Goal: Navigation & Orientation: Find specific page/section

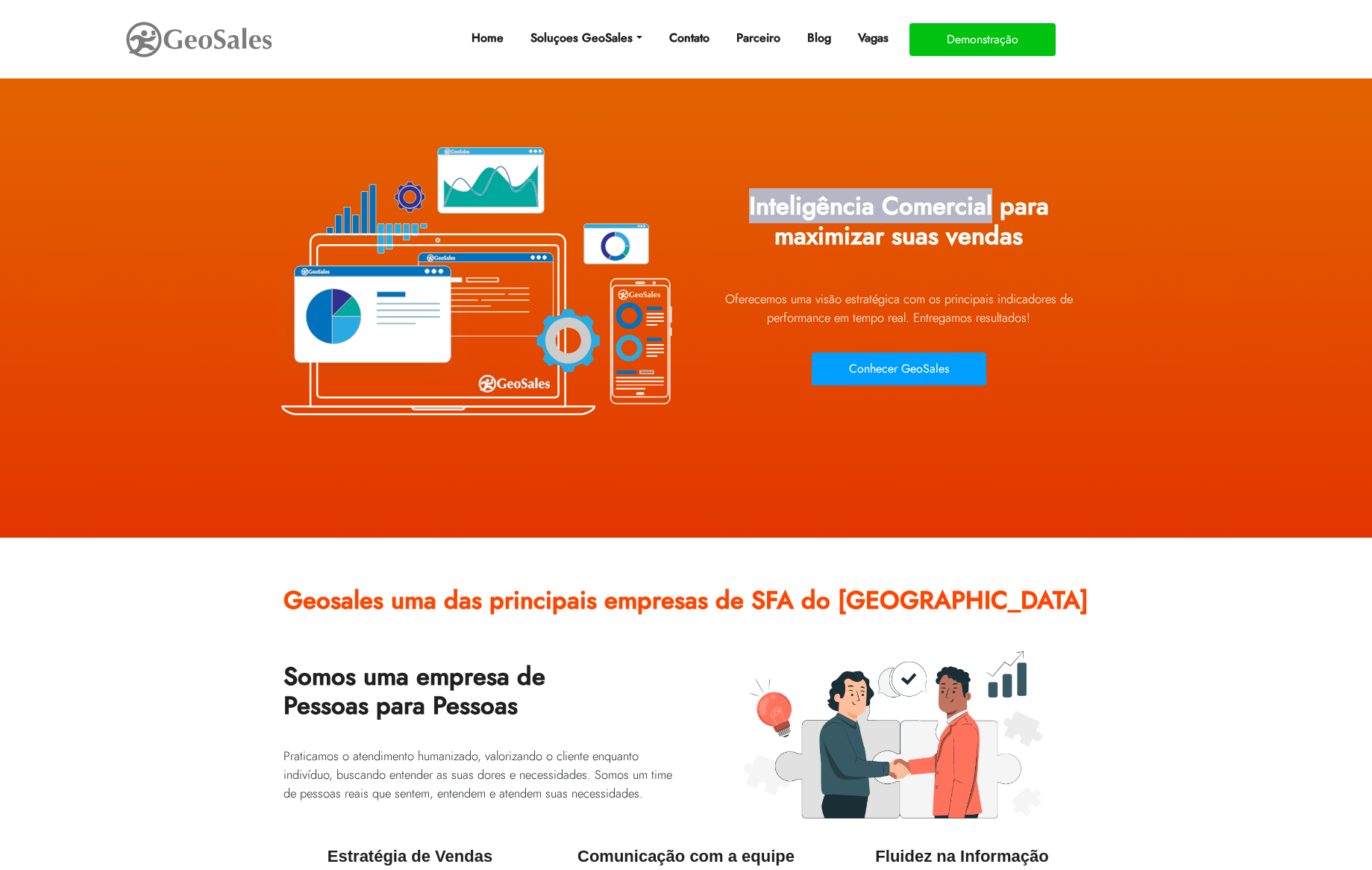
drag, startPoint x: 751, startPoint y: 207, endPoint x: 991, endPoint y: 205, distance: 240.0
click at [992, 206] on h1 "Inteligência Comercial para maximizar suas vendas" at bounding box center [899, 226] width 403 height 93
copy h1 "Inteligência Comercial"
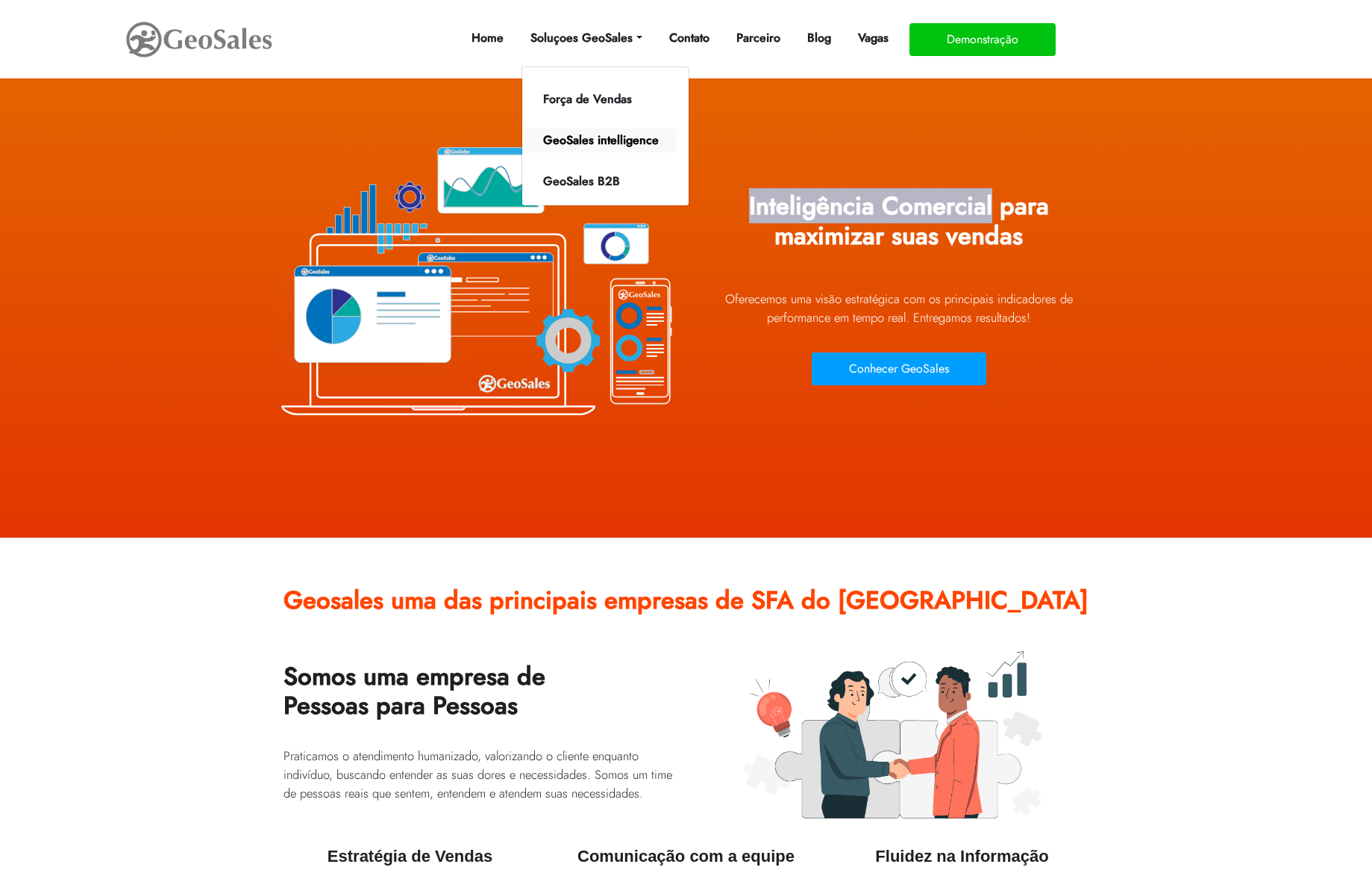
click at [583, 139] on link "GeoSales intelligence" at bounding box center [601, 140] width 151 height 24
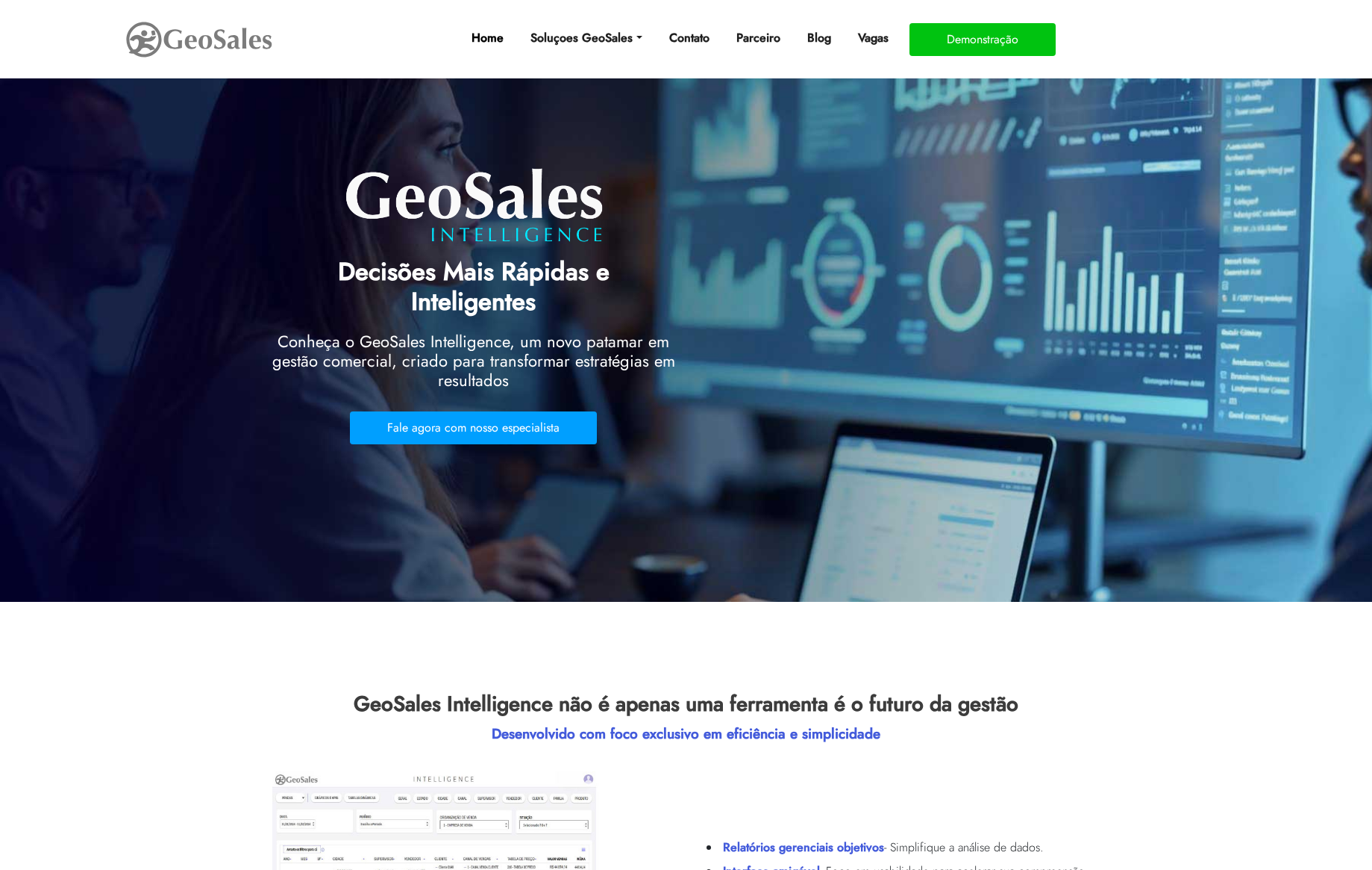
click at [481, 50] on link "Home" at bounding box center [488, 37] width 44 height 30
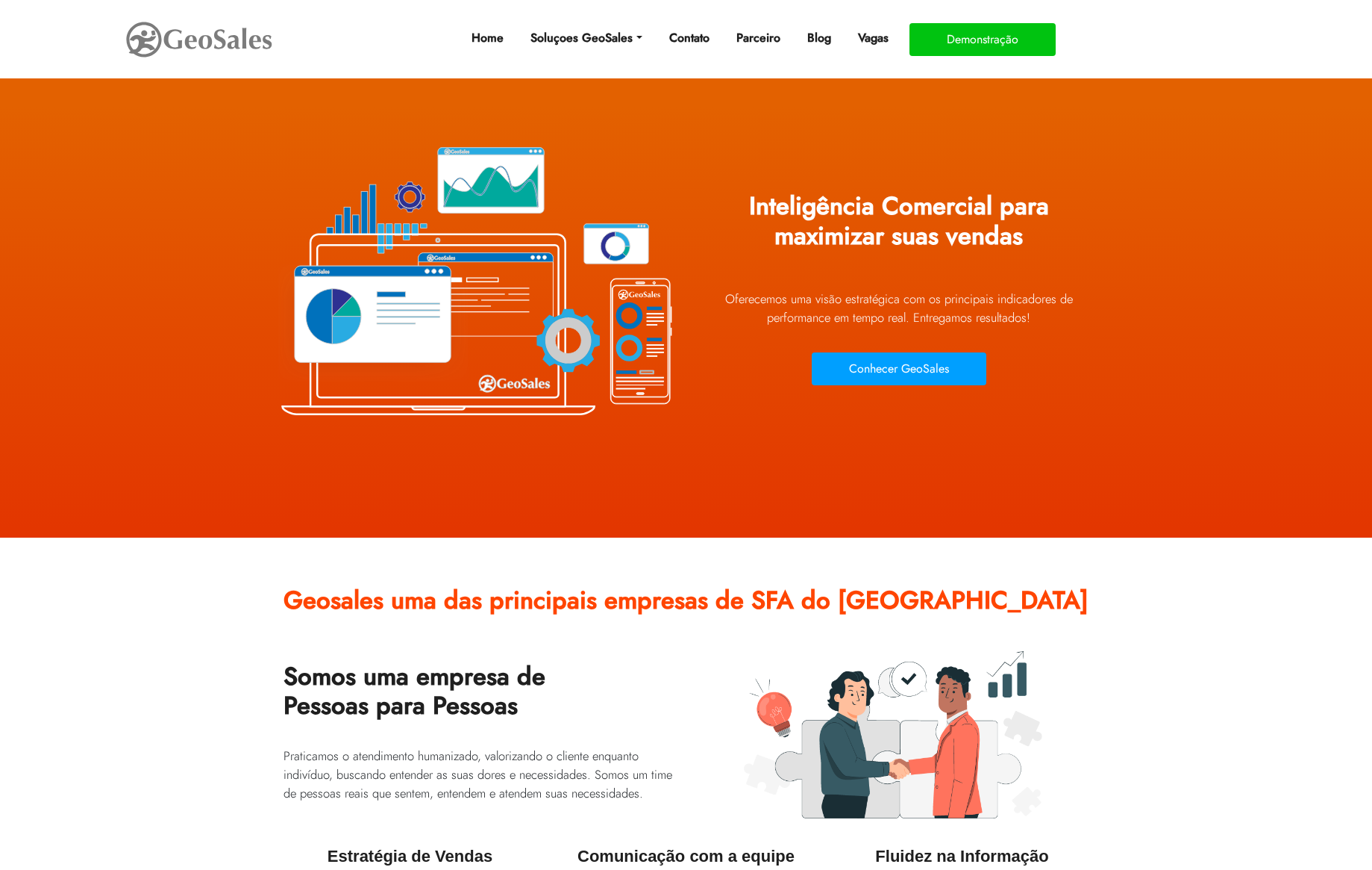
click at [309, 554] on section "Geosales uma das principais empresas de SFA do Brasil Somos uma empresa de Pess…" at bounding box center [686, 783] width 1372 height 492
drag, startPoint x: 751, startPoint y: 202, endPoint x: 999, endPoint y: 201, distance: 248.0
click at [999, 201] on h1 "Inteligência Comercial para maximizar suas vendas" at bounding box center [899, 226] width 403 height 93
copy h1 "Inteligência Comercial"
